Goal: Transaction & Acquisition: Book appointment/travel/reservation

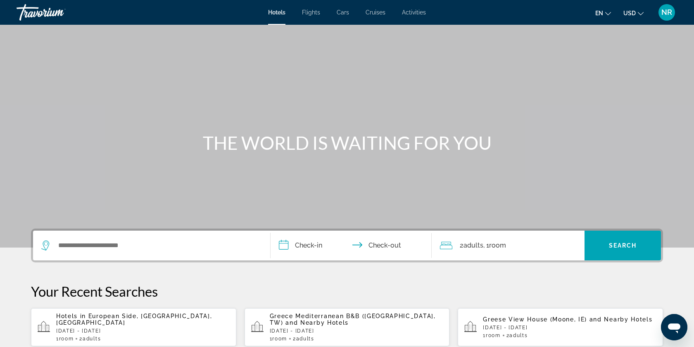
click at [342, 13] on span "Cars" at bounding box center [342, 12] width 12 height 7
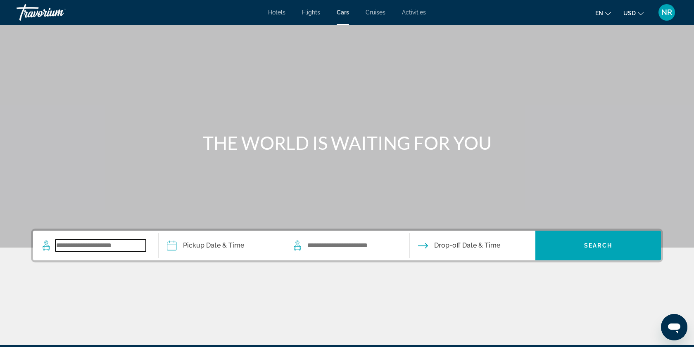
click at [96, 247] on input "Search widget" at bounding box center [100, 245] width 90 height 12
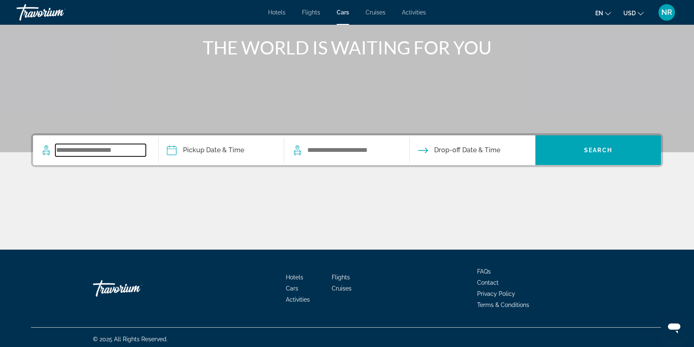
scroll to position [99, 0]
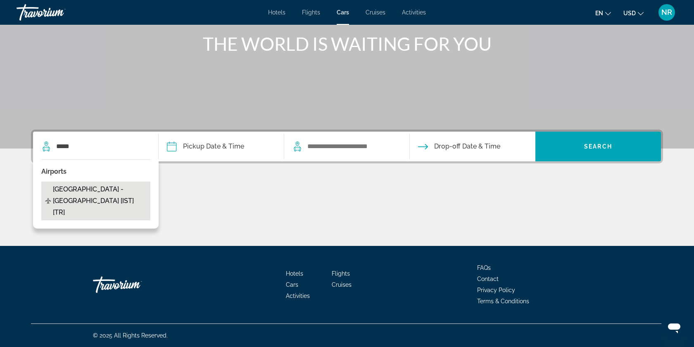
click at [79, 195] on span "[GEOGRAPHIC_DATA] - [GEOGRAPHIC_DATA] [IST] [TR]" at bounding box center [99, 201] width 93 height 35
type input "**********"
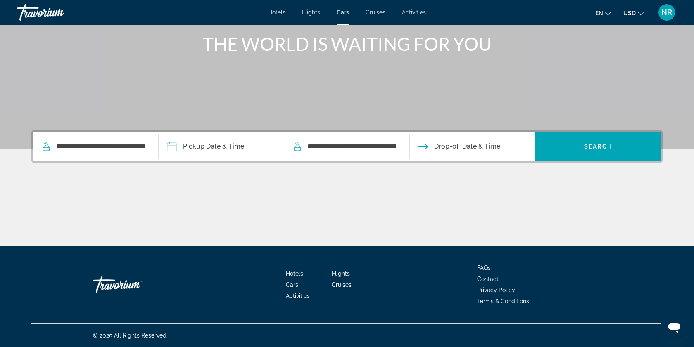
click at [217, 149] on input "Pickup date" at bounding box center [220, 148] width 129 height 32
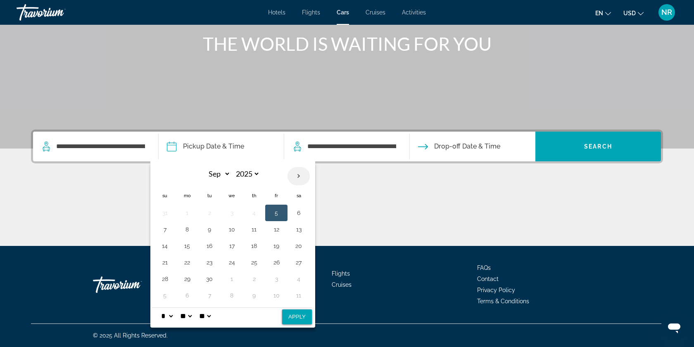
click at [300, 178] on th "Next month" at bounding box center [298, 176] width 22 height 18
click at [166, 177] on th "Previous month" at bounding box center [165, 176] width 22 height 18
select select "*"
click at [298, 214] on button "4" at bounding box center [298, 213] width 13 height 12
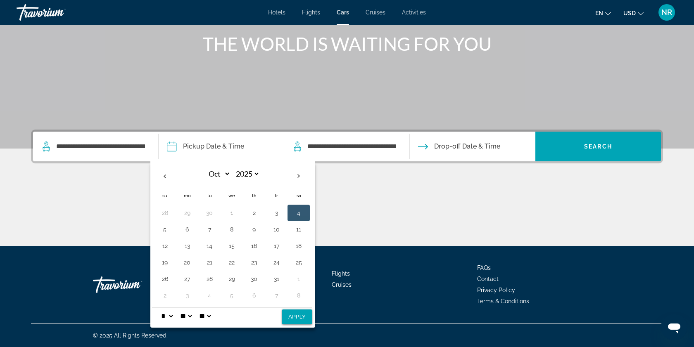
click at [440, 151] on span "Drop-off Date & Time" at bounding box center [467, 147] width 66 height 12
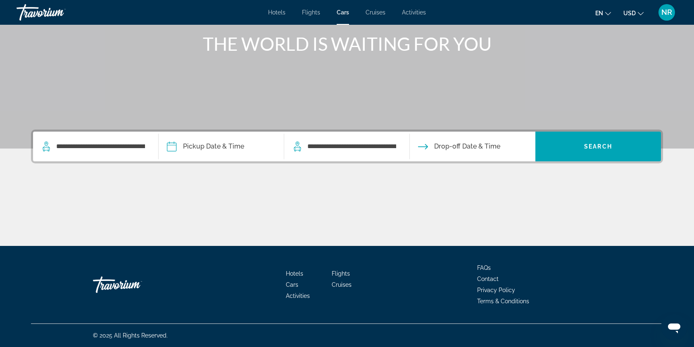
click at [451, 147] on span "Drop-off Date & Time" at bounding box center [467, 147] width 66 height 12
click at [436, 147] on span "Drop-off Date & Time" at bounding box center [467, 147] width 66 height 12
click at [425, 147] on icon "Drop-off date" at bounding box center [423, 147] width 10 height 10
click at [203, 150] on input "Pickup date" at bounding box center [220, 148] width 129 height 32
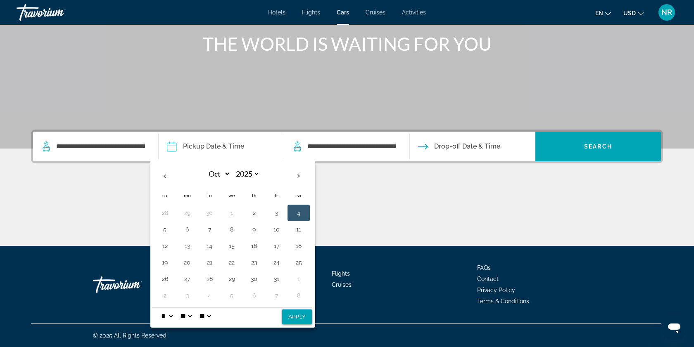
click at [294, 318] on button "Apply" at bounding box center [297, 317] width 30 height 15
type input "**********"
select select "*"
select select "**"
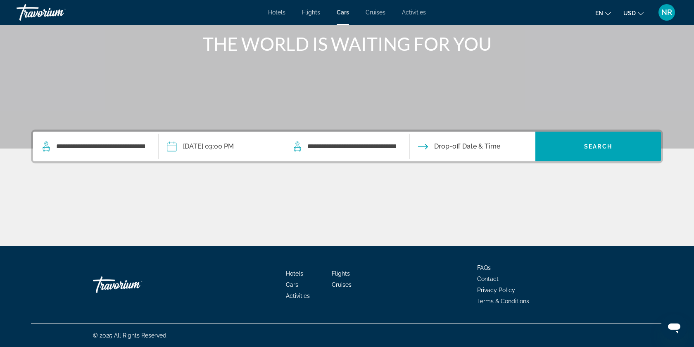
click at [443, 146] on input "Drop-off date" at bounding box center [472, 148] width 129 height 32
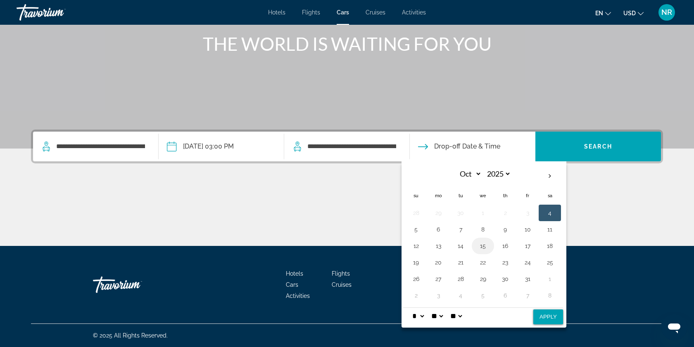
click at [483, 246] on button "15" at bounding box center [482, 246] width 13 height 12
click at [545, 319] on button "Apply" at bounding box center [548, 317] width 30 height 15
type input "**********"
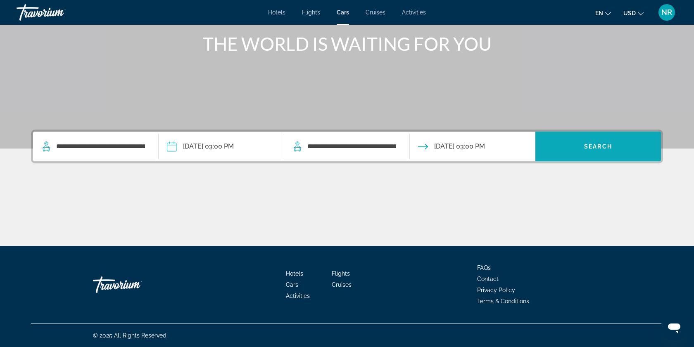
click at [597, 153] on span "Search widget" at bounding box center [598, 147] width 126 height 20
